Goal: Task Accomplishment & Management: Manage account settings

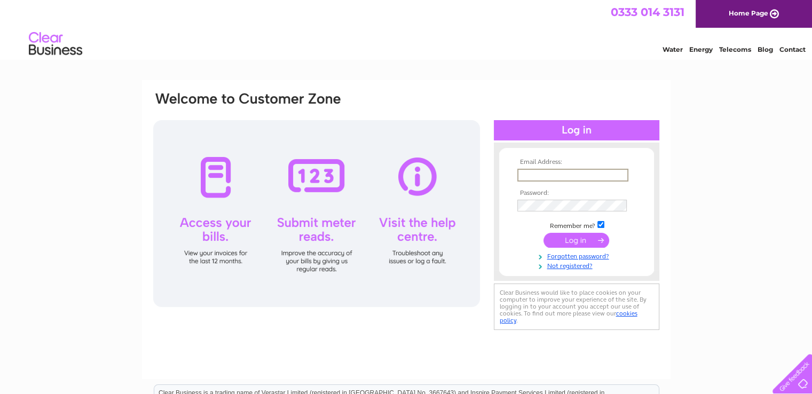
click at [524, 178] on input "text" at bounding box center [572, 175] width 111 height 13
type input "I"
type input "[EMAIL_ADDRESS][DOMAIN_NAME]"
click at [534, 197] on td at bounding box center [577, 204] width 124 height 17
click at [576, 238] on input "submit" at bounding box center [577, 239] width 66 height 15
